Goal: Navigation & Orientation: Understand site structure

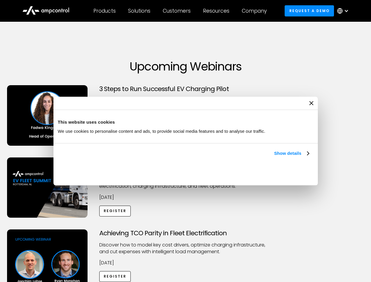
click at [274, 157] on link "Show details" at bounding box center [291, 153] width 35 height 7
click at [0, 0] on div "Necessary cookies help make a website usable by enabling basic functions like p…" at bounding box center [0, 0] width 0 height 0
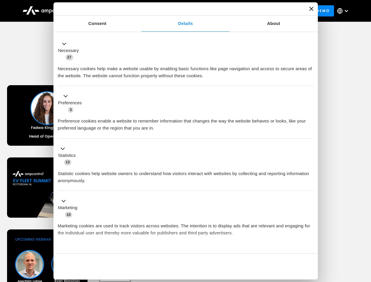
click at [181, 11] on div "Customers" at bounding box center [177, 11] width 28 height 6
click at [104, 11] on div "Products" at bounding box center [104, 11] width 22 height 6
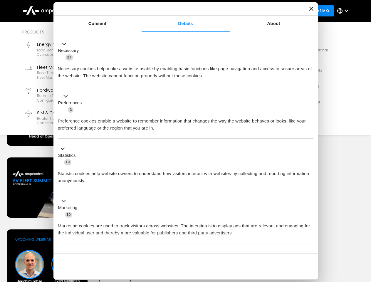
click at [139, 11] on div "Solutions" at bounding box center [139, 11] width 22 height 6
click at [178, 11] on div "Customers" at bounding box center [177, 11] width 28 height 6
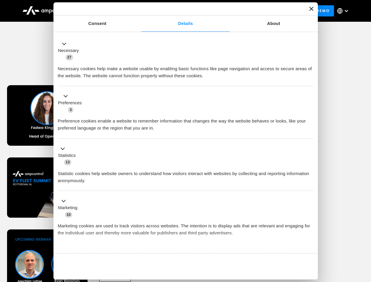
click at [217, 11] on div "Resources" at bounding box center [216, 11] width 26 height 6
click at [256, 11] on div "Company" at bounding box center [254, 11] width 25 height 6
click at [344, 11] on div at bounding box center [346, 11] width 5 height 5
